Goal: Transaction & Acquisition: Book appointment/travel/reservation

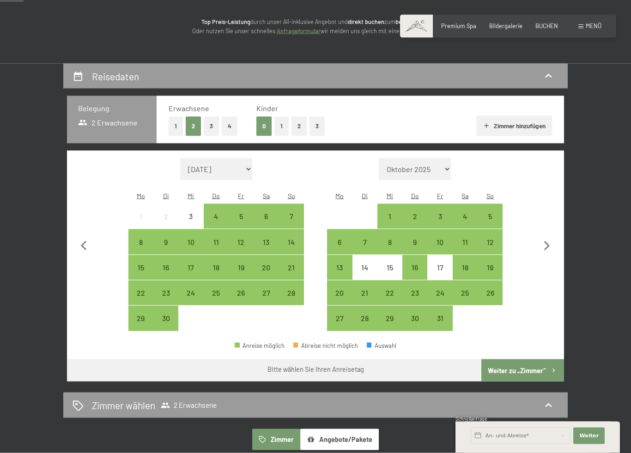
scroll to position [113, 0]
click at [489, 289] on div "26" at bounding box center [489, 300] width 23 height 23
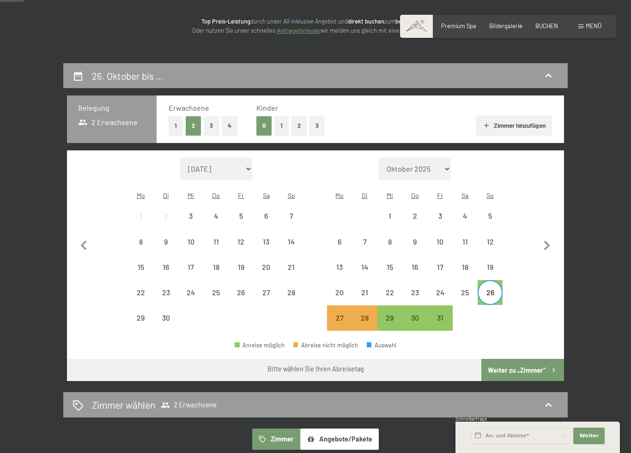
click at [547, 239] on icon "button" at bounding box center [546, 245] width 19 height 19
select select "2025-10-01"
select select "2025-11-01"
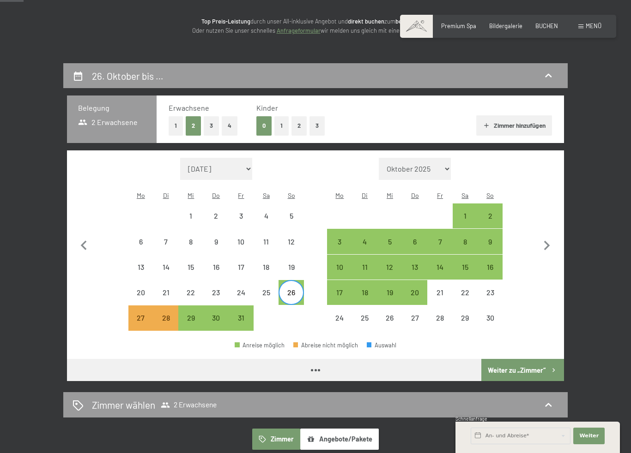
select select "[DATE]"
click at [488, 212] on div "2" at bounding box center [489, 223] width 23 height 23
select select "[DATE]"
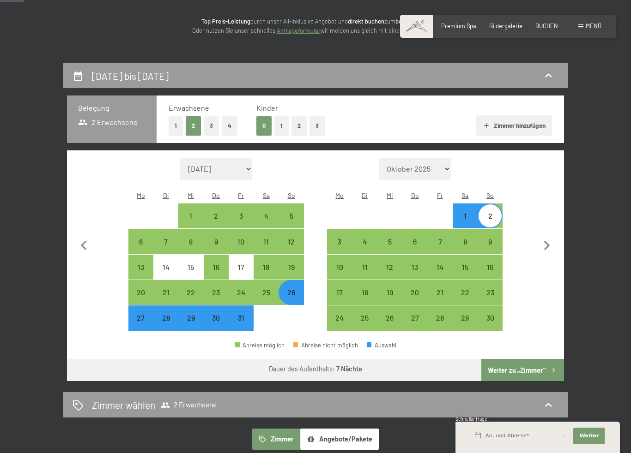
click at [520, 359] on button "Weiter zu „Zimmer“" at bounding box center [522, 370] width 83 height 22
select select "[DATE]"
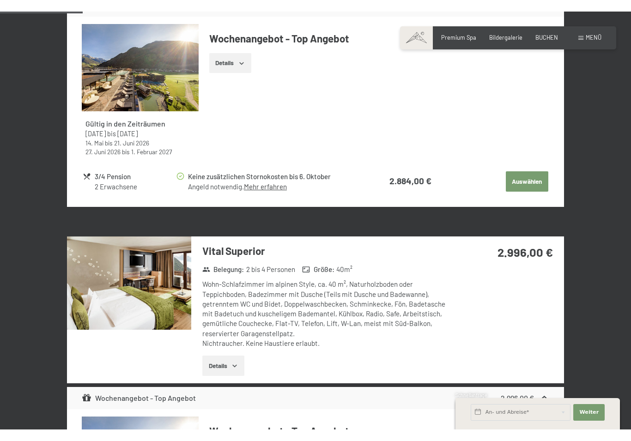
scroll to position [428, 0]
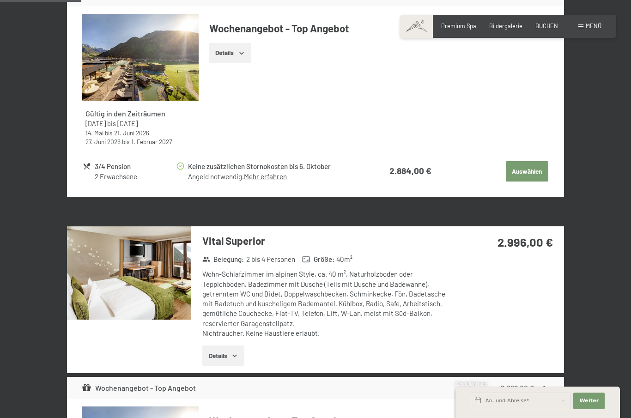
click at [237, 51] on button "Details" at bounding box center [230, 53] width 42 height 20
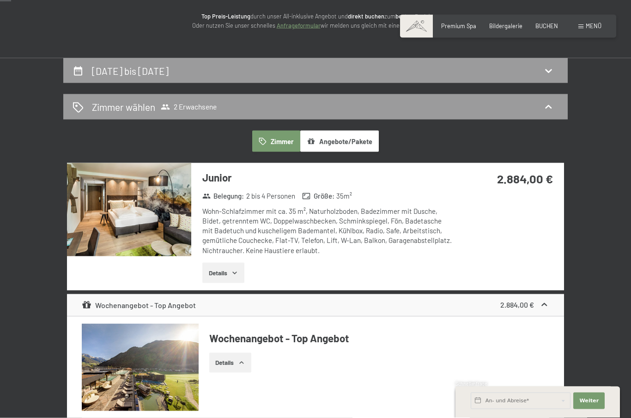
scroll to position [0, 0]
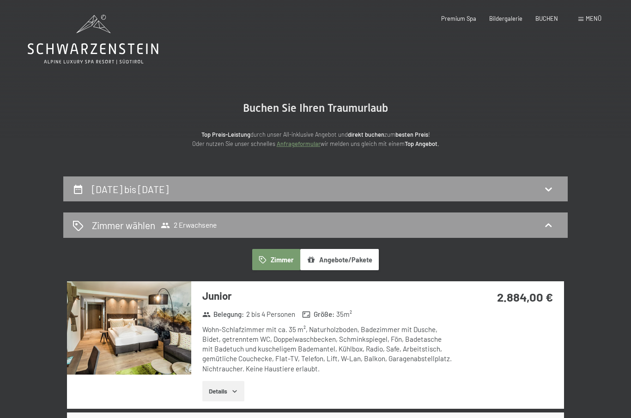
click at [169, 187] on h2 "26. Oktober bis 2. November 2025" at bounding box center [130, 189] width 77 height 12
select select "[DATE]"
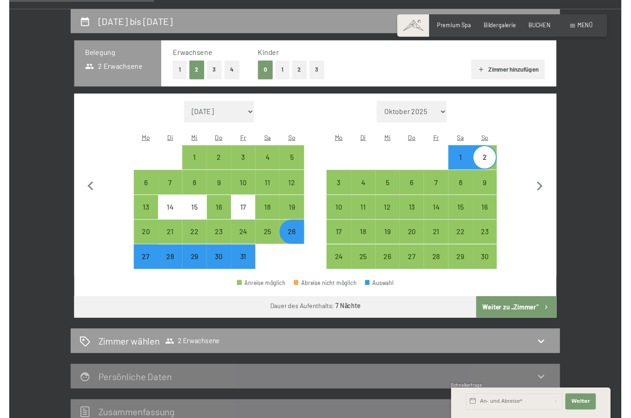
scroll to position [180, 0]
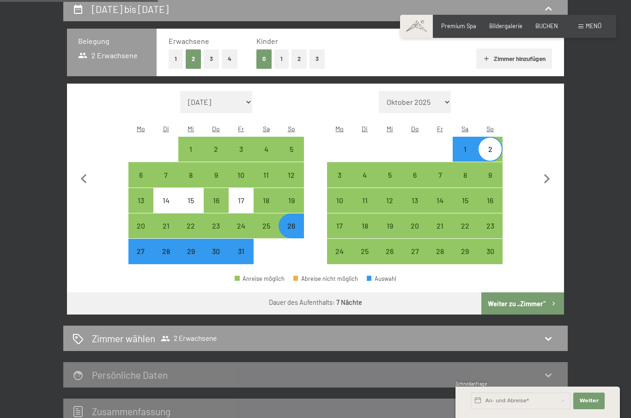
click at [239, 222] on div "24" at bounding box center [240, 233] width 23 height 23
select select "[DATE]"
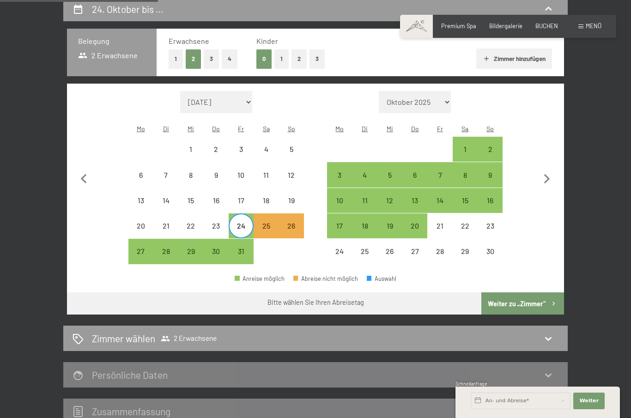
click at [239, 247] on div "31" at bounding box center [240, 258] width 23 height 23
select select "[DATE]"
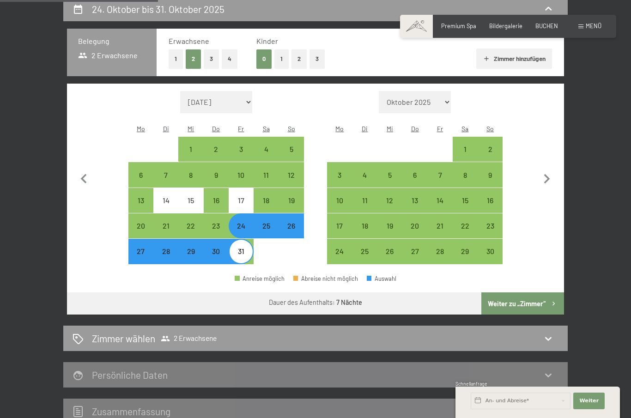
click at [522, 292] on button "Weiter zu „Zimmer“" at bounding box center [522, 303] width 83 height 22
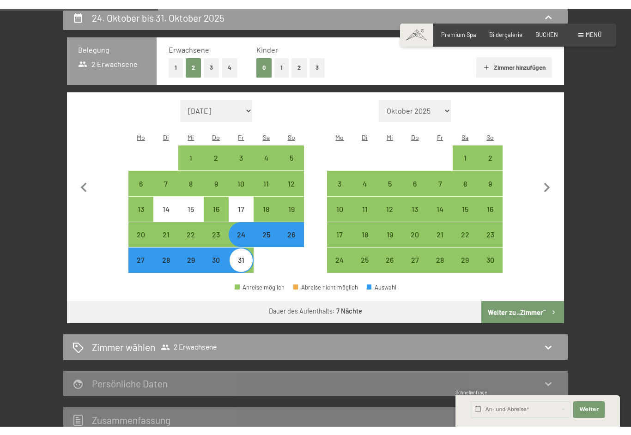
scroll to position [175, 0]
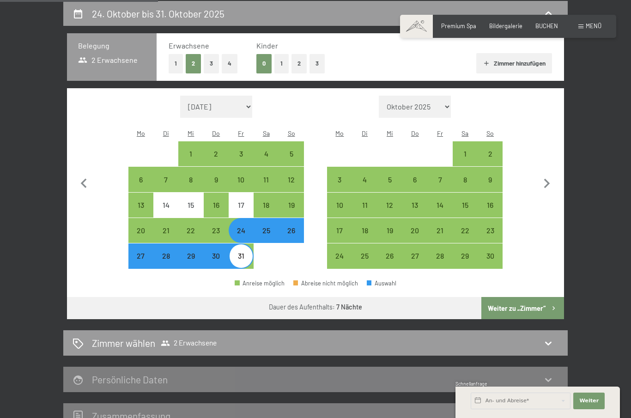
select select "[DATE]"
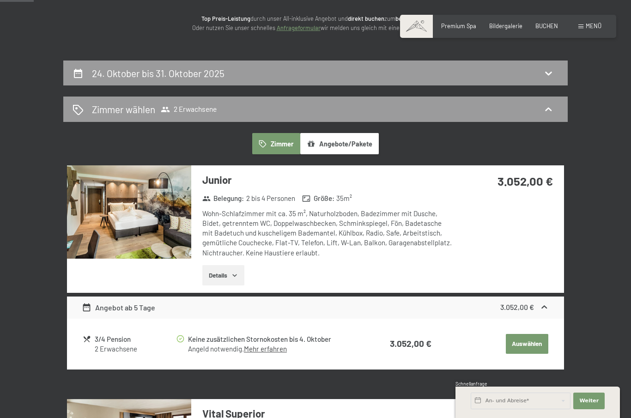
scroll to position [115, 0]
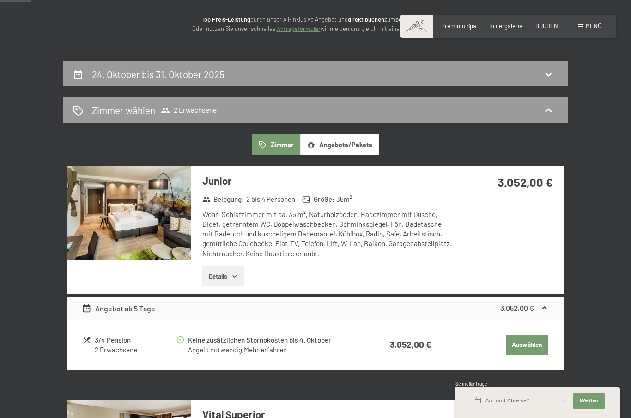
click at [227, 67] on div "24. Oktober bis 31. Oktober 2025" at bounding box center [160, 73] width 136 height 13
select select "[DATE]"
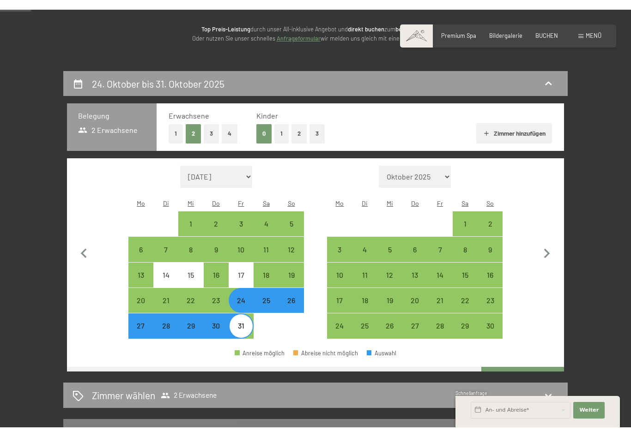
scroll to position [175, 0]
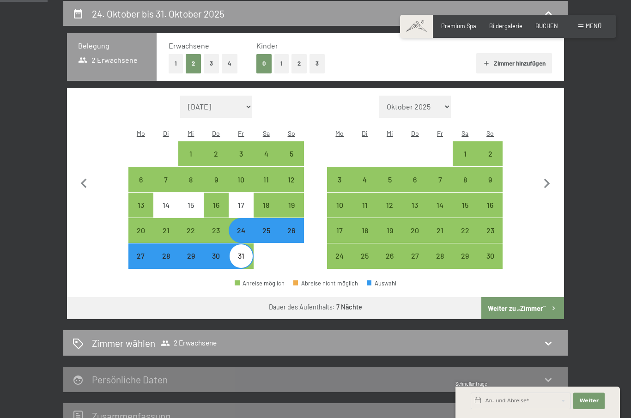
click at [268, 227] on div "25" at bounding box center [265, 238] width 23 height 23
select select "[DATE]"
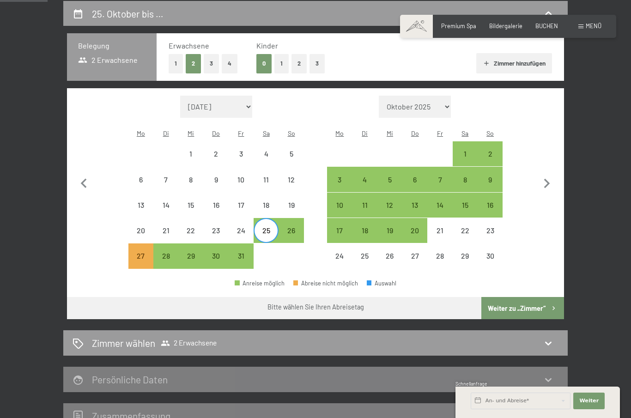
click at [462, 150] on div "1" at bounding box center [464, 161] width 23 height 23
select select "[DATE]"
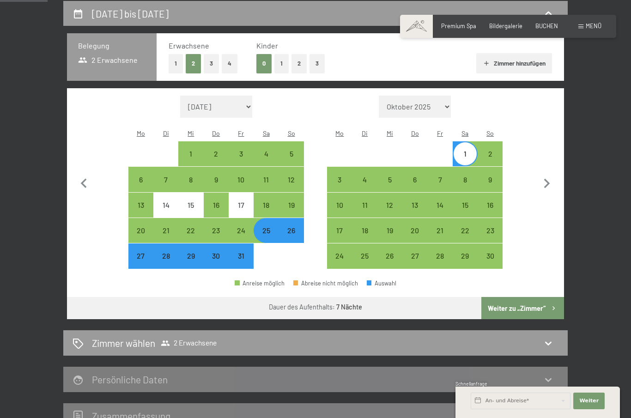
click at [521, 299] on button "Weiter zu „Zimmer“" at bounding box center [522, 308] width 83 height 22
select select "[DATE]"
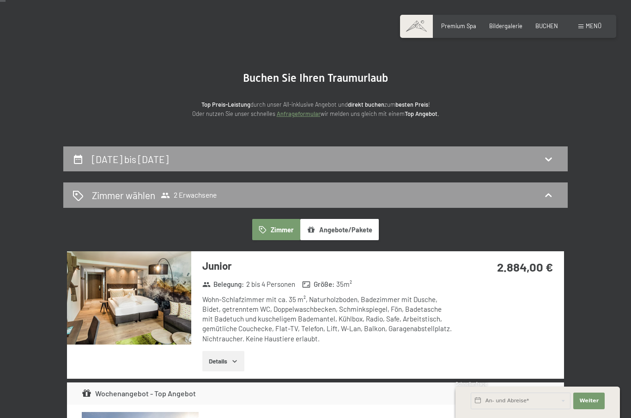
scroll to position [30, 0]
click at [587, 29] on span "Menü" at bounding box center [593, 25] width 16 height 7
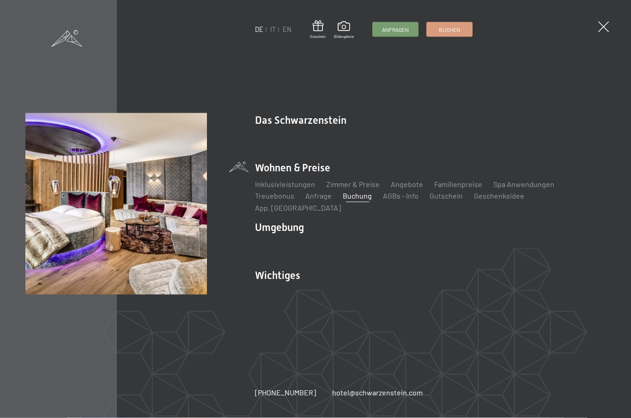
scroll to position [30, 0]
click at [353, 186] on link "Zimmer & Preise" at bounding box center [353, 184] width 54 height 9
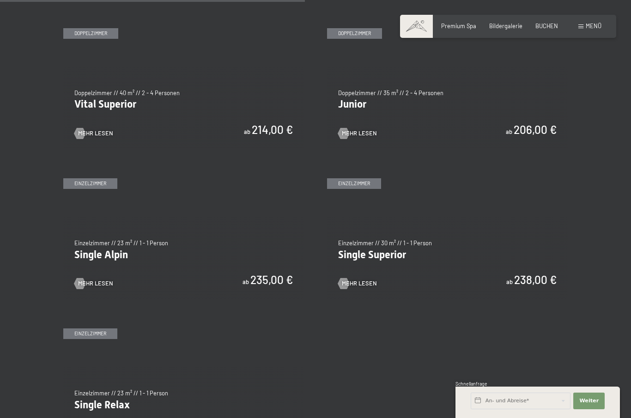
scroll to position [1077, 0]
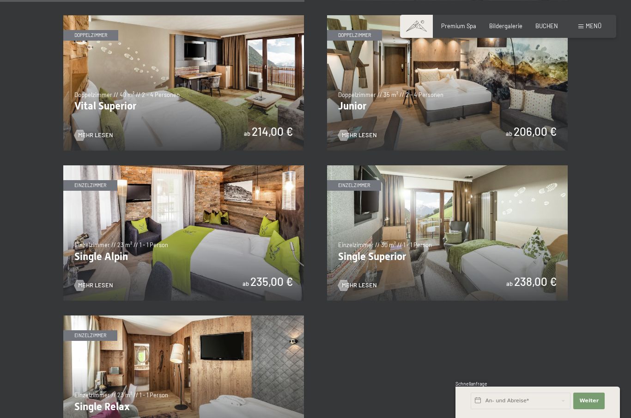
click at [355, 135] on img at bounding box center [447, 82] width 241 height 135
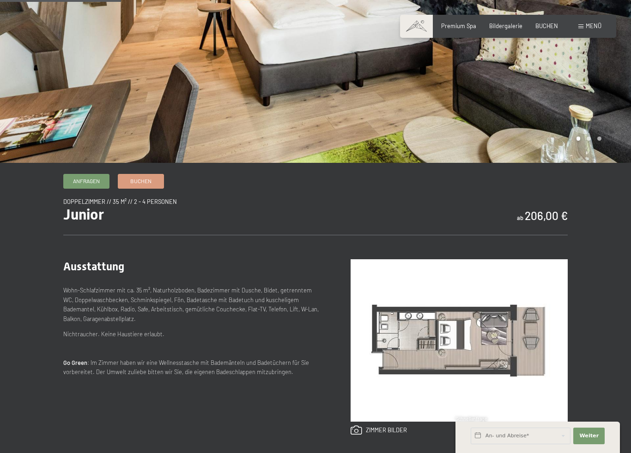
scroll to position [181, 0]
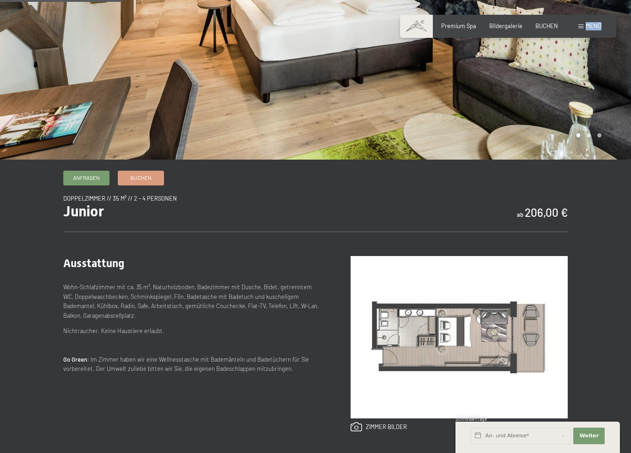
click at [582, 28] on span at bounding box center [580, 26] width 5 height 4
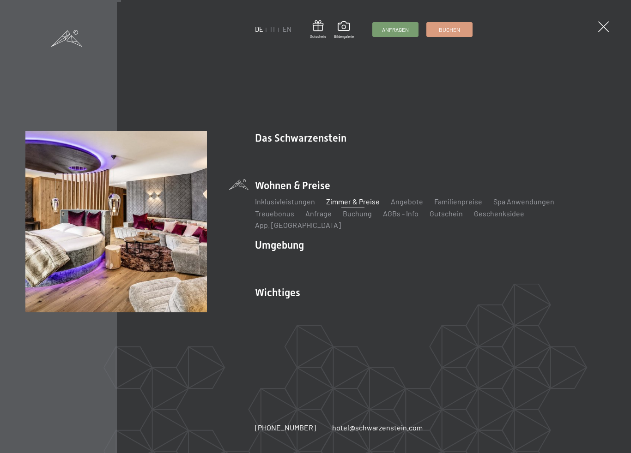
click at [602, 27] on span at bounding box center [603, 26] width 11 height 11
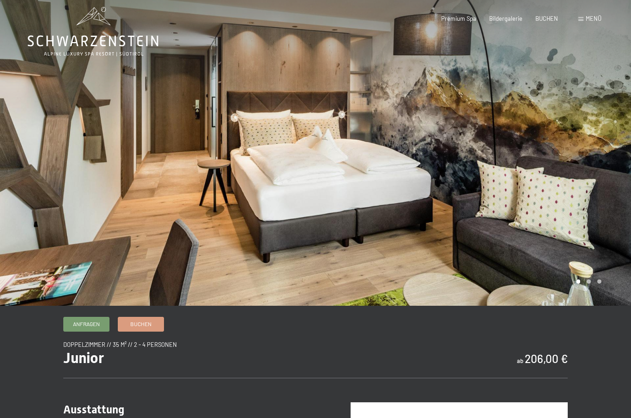
scroll to position [0, 0]
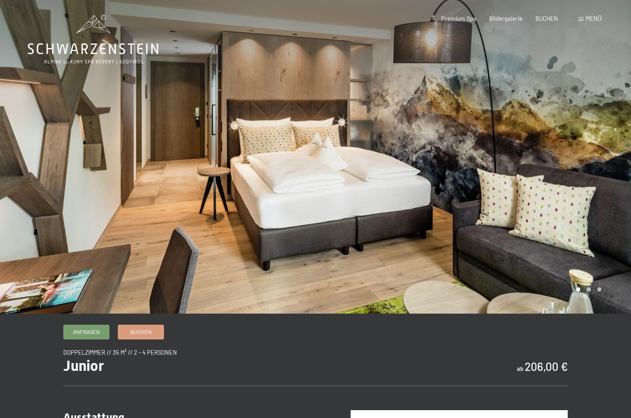
click at [549, 20] on span "BUCHEN" at bounding box center [546, 18] width 23 height 7
click at [591, 22] on div "Menü" at bounding box center [589, 19] width 23 height 8
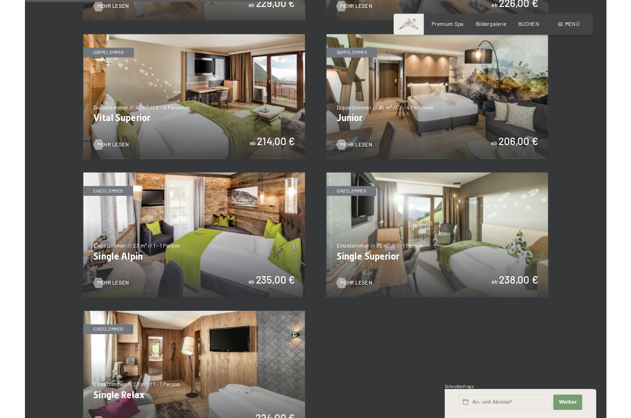
scroll to position [1047, 0]
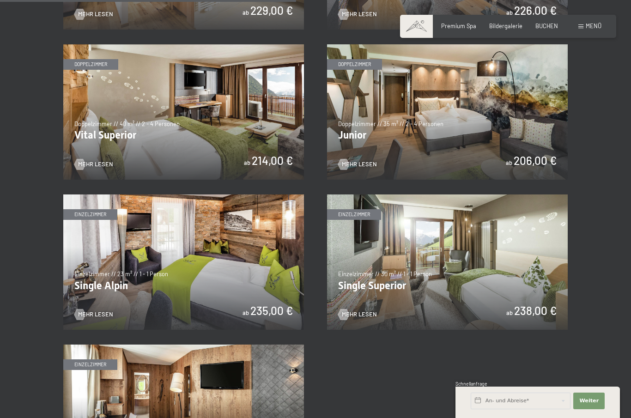
click at [253, 134] on img at bounding box center [183, 111] width 241 height 135
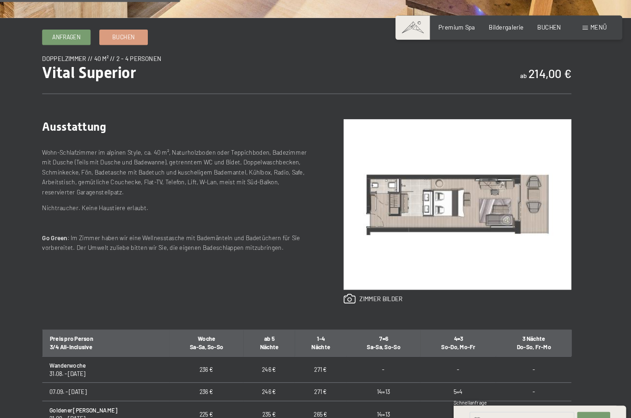
scroll to position [295, 0]
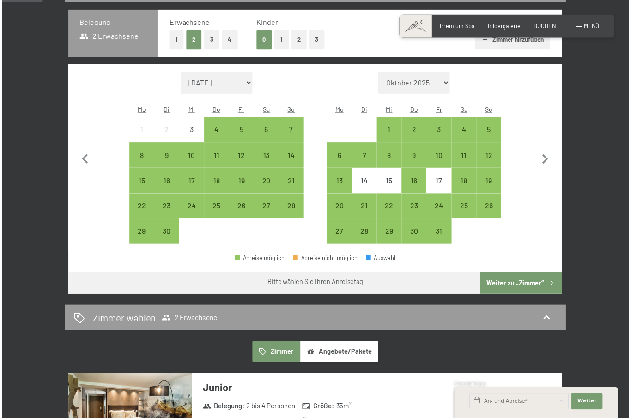
scroll to position [202, 0]
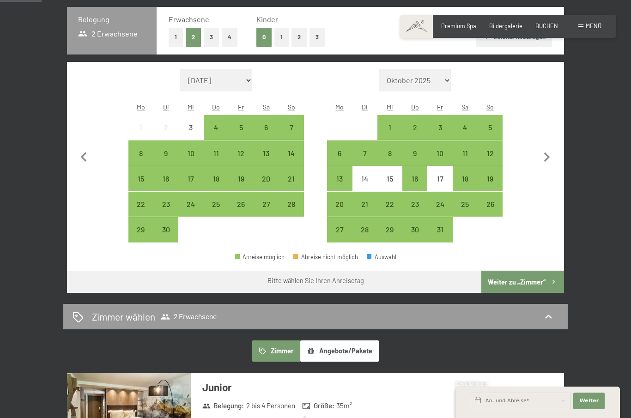
click at [468, 200] on div "25" at bounding box center [464, 211] width 23 height 23
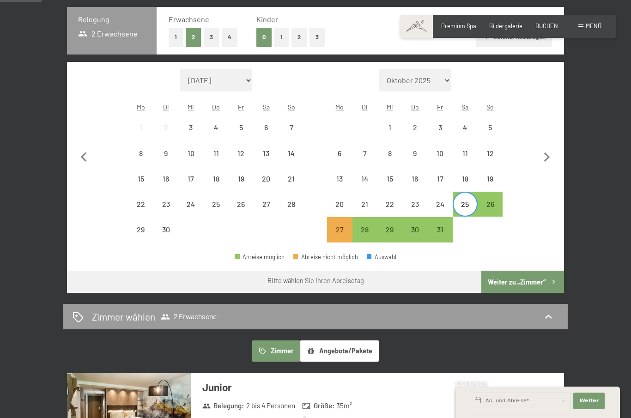
click at [544, 150] on icon "button" at bounding box center [546, 157] width 19 height 19
select select "[DATE]"
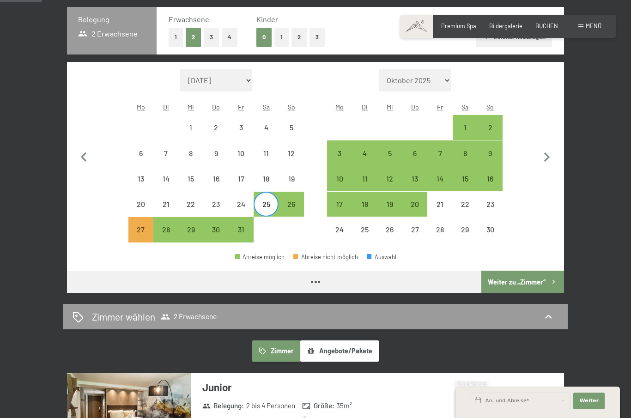
select select "[DATE]"
click at [461, 124] on div "1" at bounding box center [464, 135] width 23 height 23
select select "[DATE]"
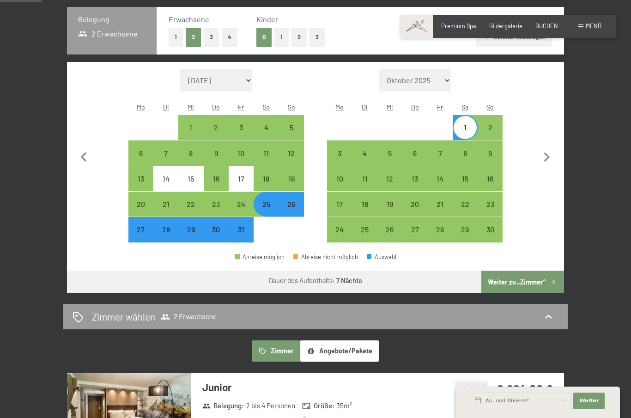
click at [536, 271] on button "Weiter zu „Zimmer“" at bounding box center [522, 282] width 83 height 22
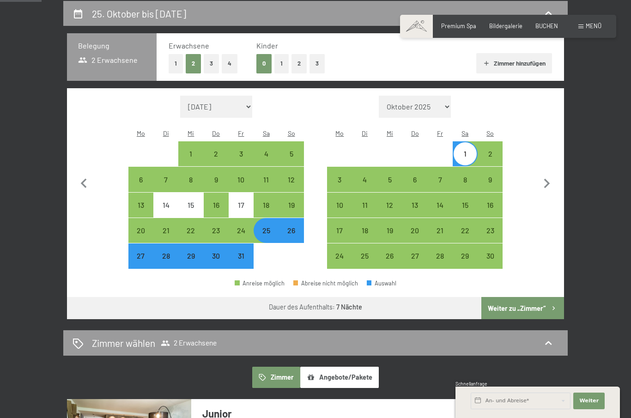
select select "[DATE]"
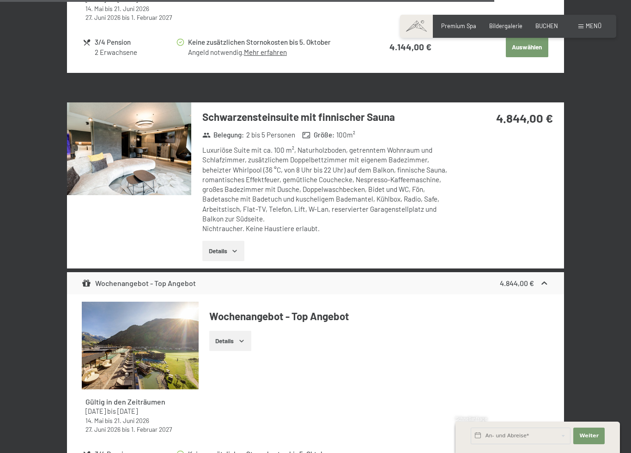
scroll to position [2564, 0]
